Goal: Check status: Check status

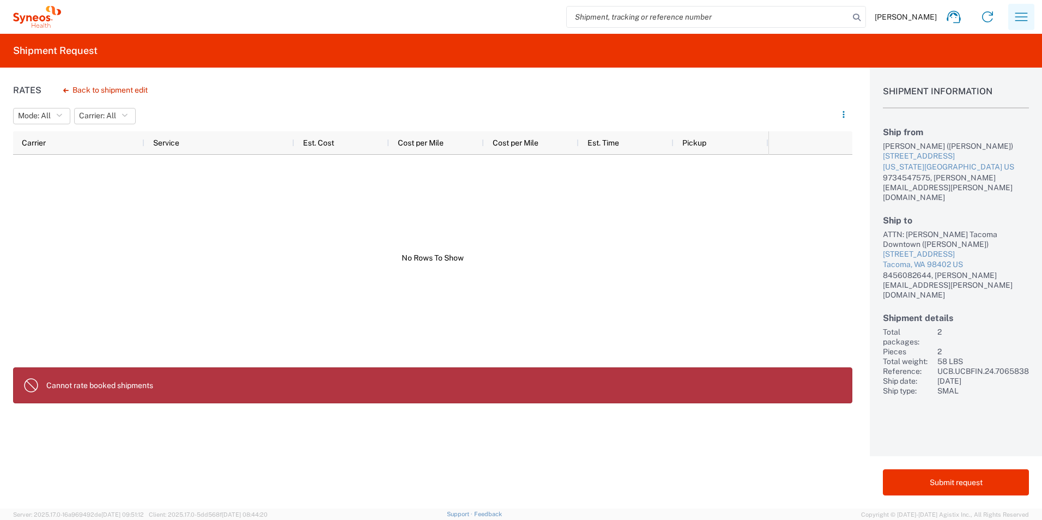
click at [1024, 16] on icon "button" at bounding box center [1021, 16] width 17 height 17
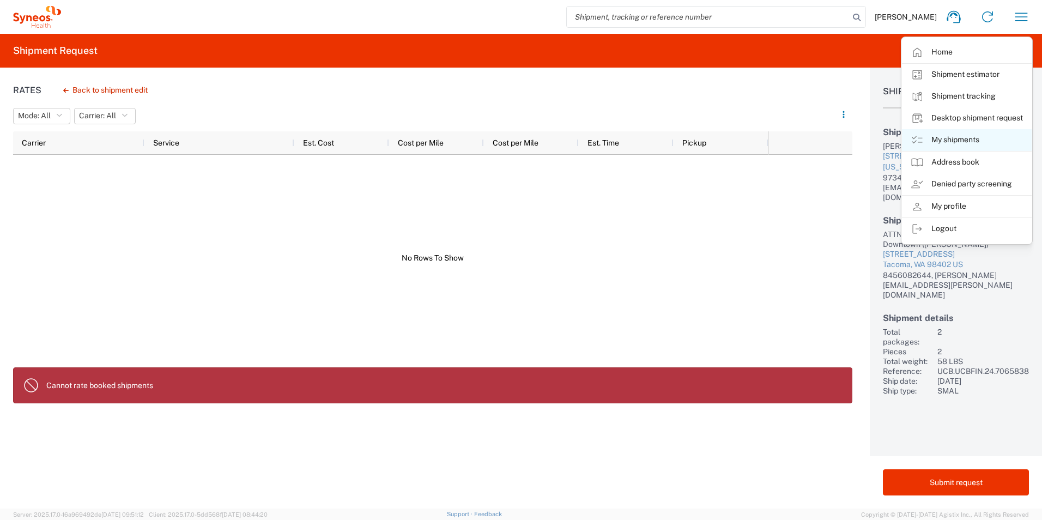
click at [939, 142] on link "My shipments" at bounding box center [967, 140] width 130 height 22
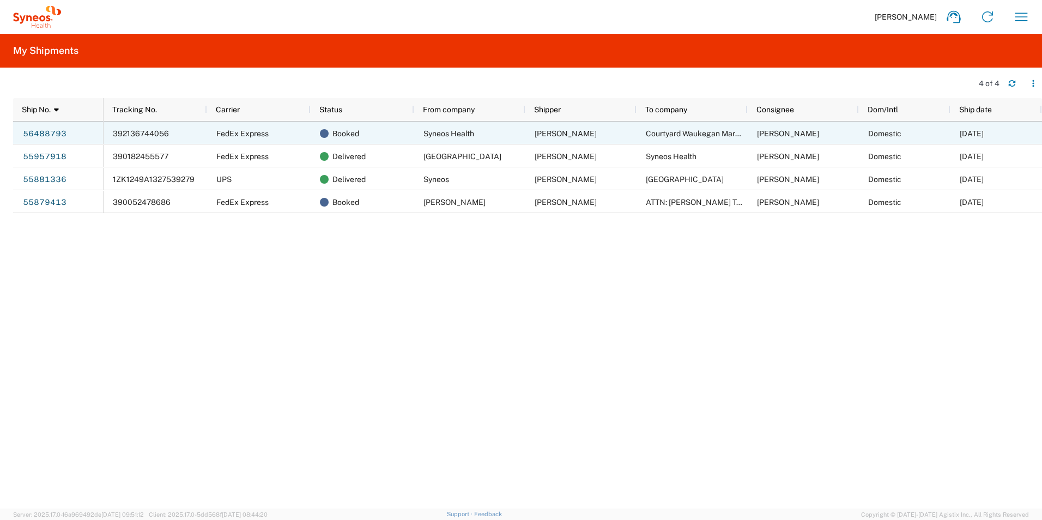
click at [143, 137] on span "392136744056" at bounding box center [141, 133] width 56 height 9
click at [34, 131] on link "56488793" at bounding box center [44, 133] width 45 height 17
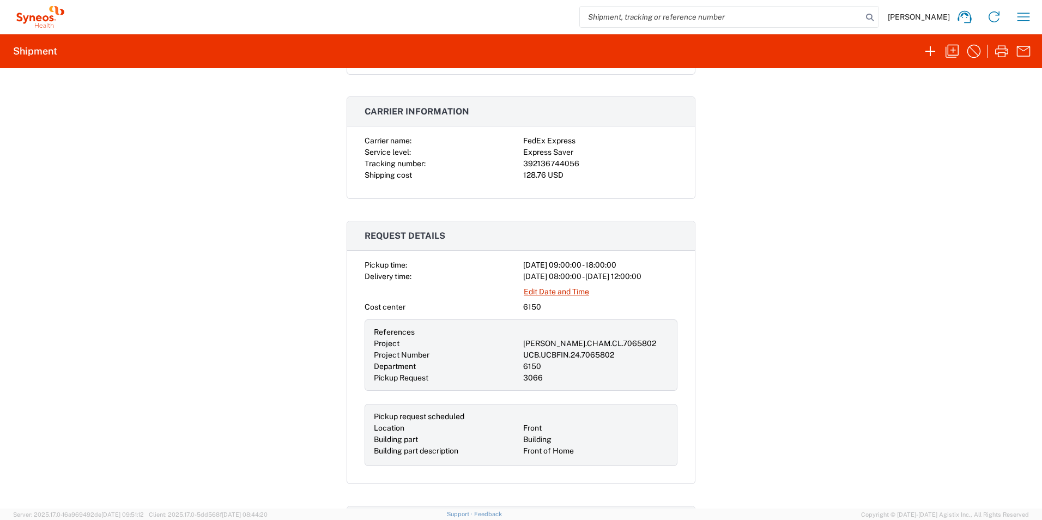
scroll to position [201, 0]
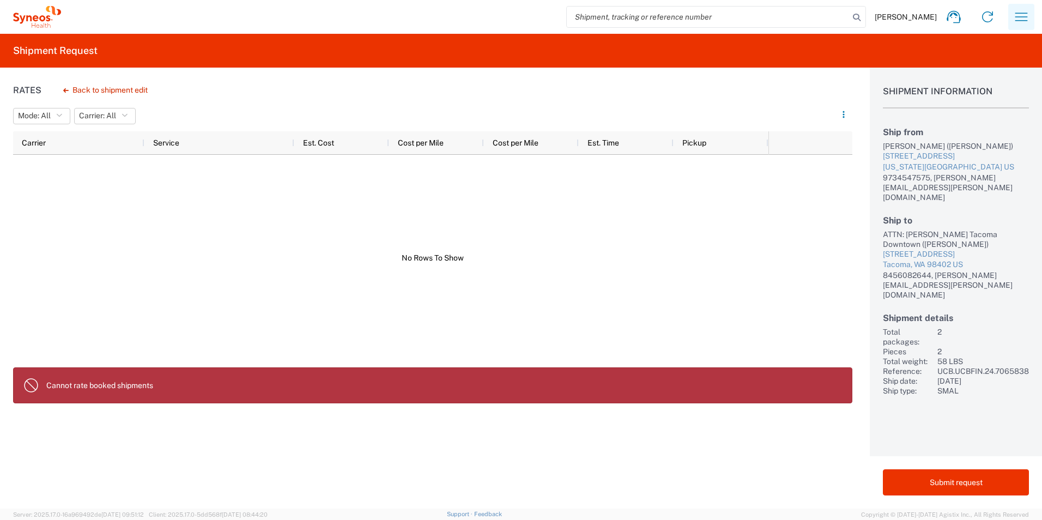
click at [1026, 16] on icon "button" at bounding box center [1021, 16] width 17 height 17
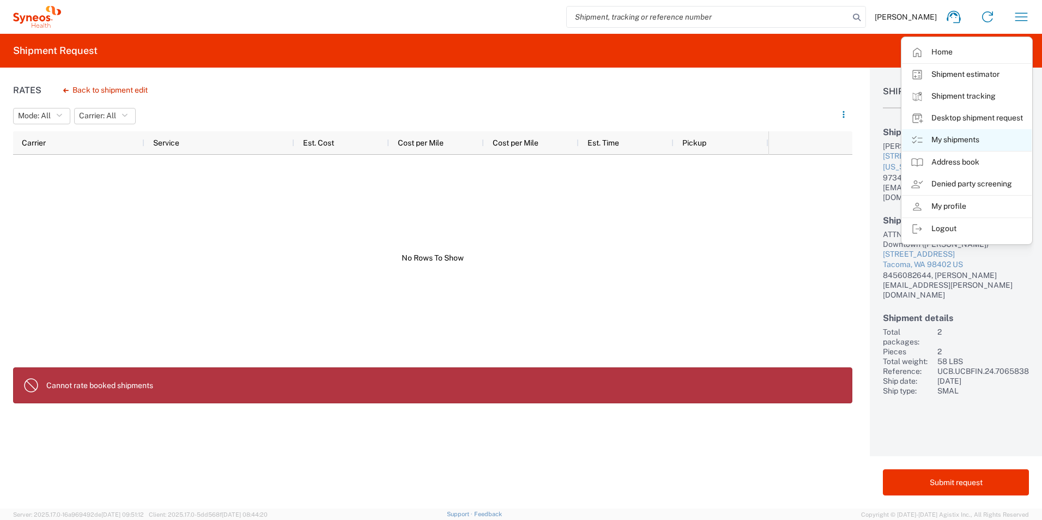
click at [956, 138] on link "My shipments" at bounding box center [967, 140] width 130 height 22
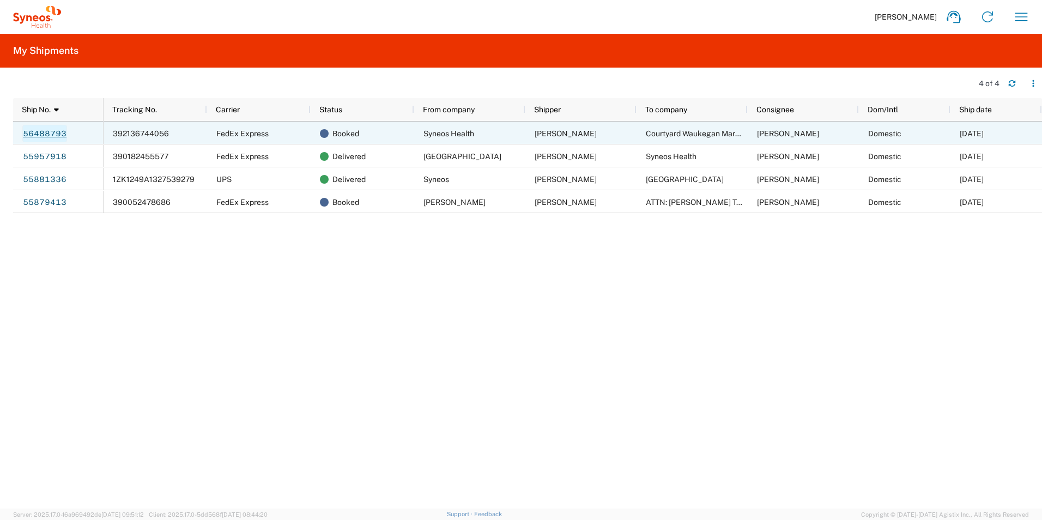
click at [62, 135] on link "56488793" at bounding box center [44, 133] width 45 height 17
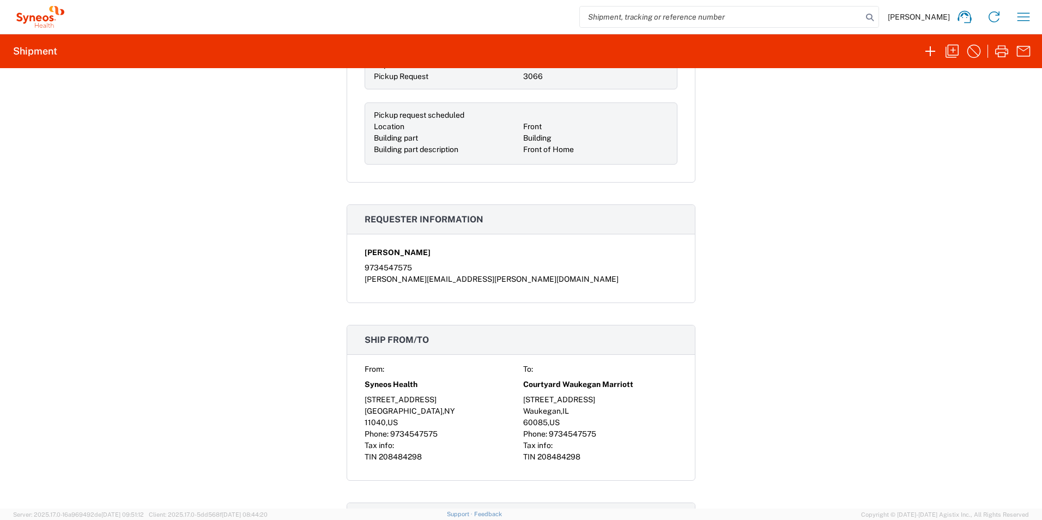
scroll to position [500, 0]
drag, startPoint x: 519, startPoint y: 397, endPoint x: 605, endPoint y: 429, distance: 91.3
click at [605, 429] on div "From: To: Syneos Health Courtyard Waukegan Marriott 36 1st St 3800 Northpoint B…" at bounding box center [521, 414] width 313 height 99
drag, startPoint x: 605, startPoint y: 429, endPoint x: 565, endPoint y: 434, distance: 39.6
click at [565, 434] on span "9734547575" at bounding box center [572, 435] width 47 height 9
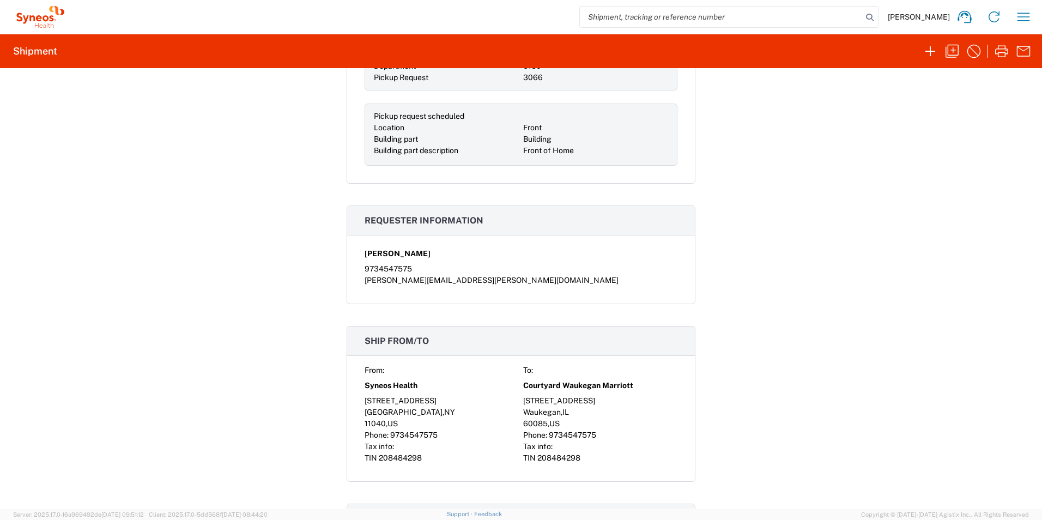
click at [545, 399] on div "[STREET_ADDRESS]" at bounding box center [600, 400] width 154 height 11
copy div "[STREET_ADDRESS]"
drag, startPoint x: 521, startPoint y: 383, endPoint x: 596, endPoint y: 399, distance: 77.0
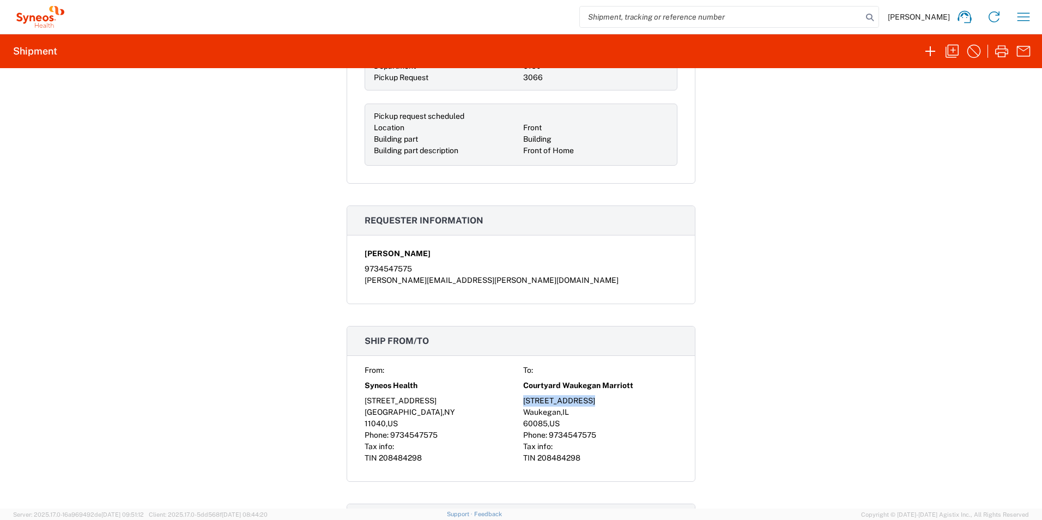
click at [596, 399] on div "From: To: Syneos Health Courtyard Waukegan Marriott 36 1st St 3800 Northpoint B…" at bounding box center [521, 414] width 313 height 99
copy div "Courtyard Waukegan Marriott 36 1st St 3800 Northpoint Blvd"
